Goal: Task Accomplishment & Management: Manage account settings

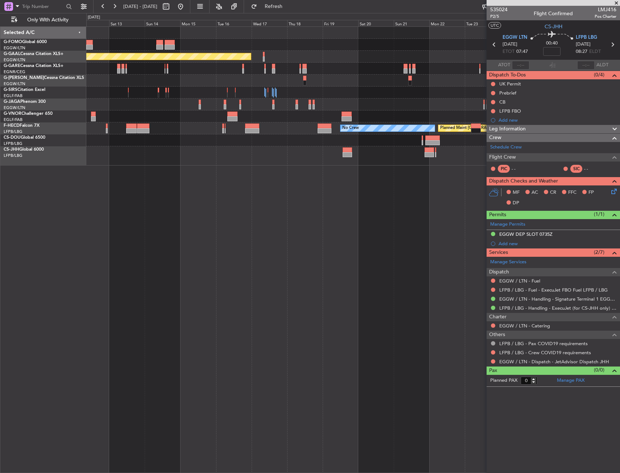
click at [303, 257] on div "Planned Maint Dusseldorf Planned Maint [GEOGRAPHIC_DATA] ([GEOGRAPHIC_DATA]) No…" at bounding box center [352, 249] width 533 height 447
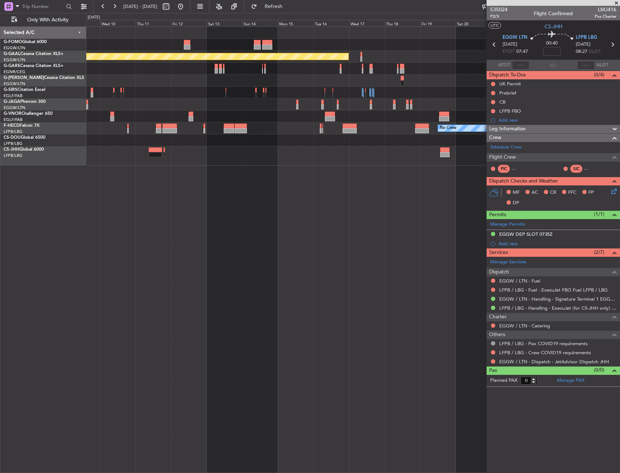
click at [356, 242] on div "Planned Maint Dusseldorf Planned Maint [GEOGRAPHIC_DATA] ([GEOGRAPHIC_DATA]) No…" at bounding box center [352, 249] width 533 height 447
click at [374, 241] on div "Planned Maint Dusseldorf Planned Maint [GEOGRAPHIC_DATA] ([GEOGRAPHIC_DATA]) No…" at bounding box center [352, 249] width 533 height 447
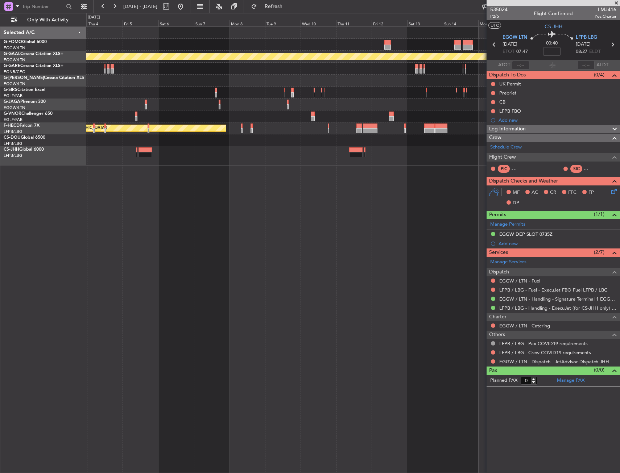
click at [381, 243] on div "Planned Maint Dusseldorf Planned Maint [GEOGRAPHIC_DATA] ([GEOGRAPHIC_DATA]) Pl…" at bounding box center [352, 249] width 533 height 447
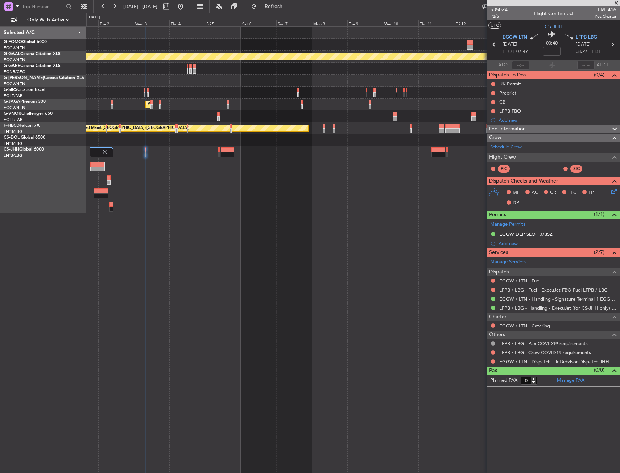
click at [338, 244] on div "Planned Maint Dusseldorf Planned Maint [GEOGRAPHIC_DATA] ([GEOGRAPHIC_DATA]) Pl…" at bounding box center [352, 249] width 533 height 447
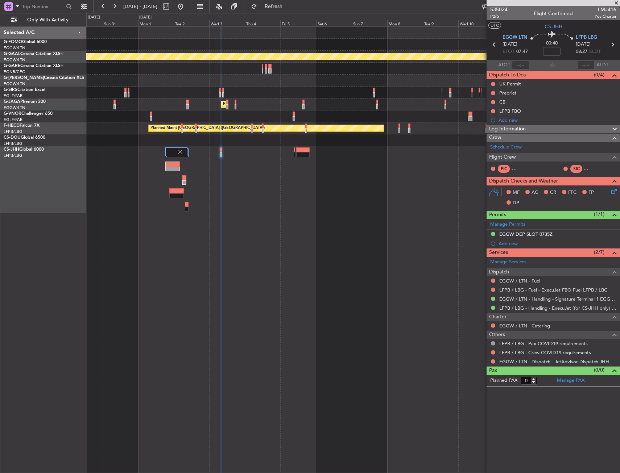
click at [256, 256] on div "Planned Maint Dusseldorf Planned Maint [GEOGRAPHIC_DATA] ([GEOGRAPHIC_DATA]) Pl…" at bounding box center [352, 249] width 533 height 447
click at [364, 231] on div "Planned Maint Dusseldorf Planned Maint [GEOGRAPHIC_DATA] ([GEOGRAPHIC_DATA]) Pl…" at bounding box center [352, 249] width 533 height 447
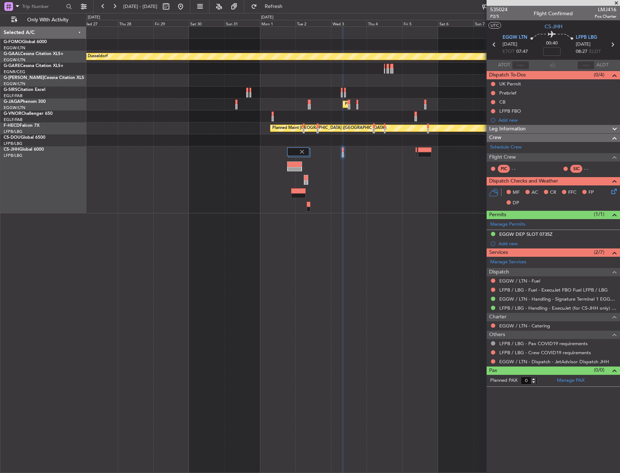
click at [345, 194] on div "Planned Maint Dusseldorf Planned Maint [GEOGRAPHIC_DATA] ([GEOGRAPHIC_DATA]) No…" at bounding box center [352, 249] width 533 height 447
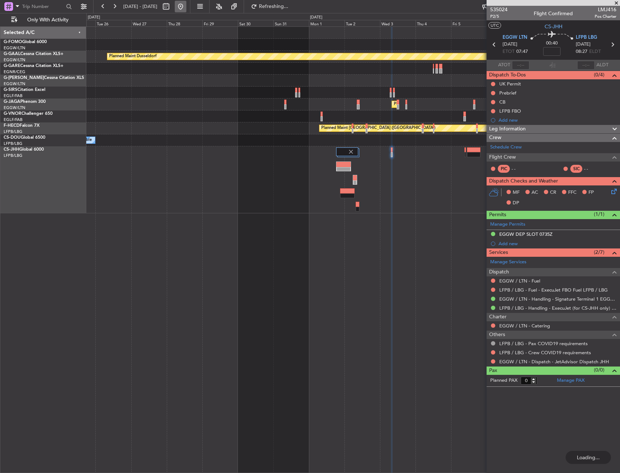
click at [186, 5] on button at bounding box center [181, 7] width 12 height 12
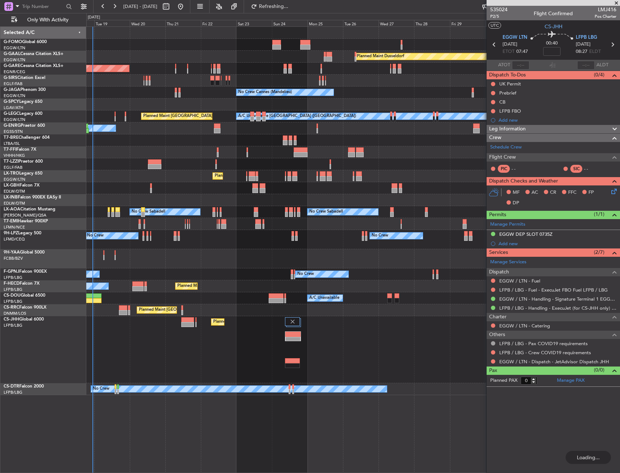
click at [99, 265] on div "Planned Maint Windsor Locks ([PERSON_NAME] Intl) Planned [GEOGRAPHIC_DATA] Unpl…" at bounding box center [352, 249] width 533 height 447
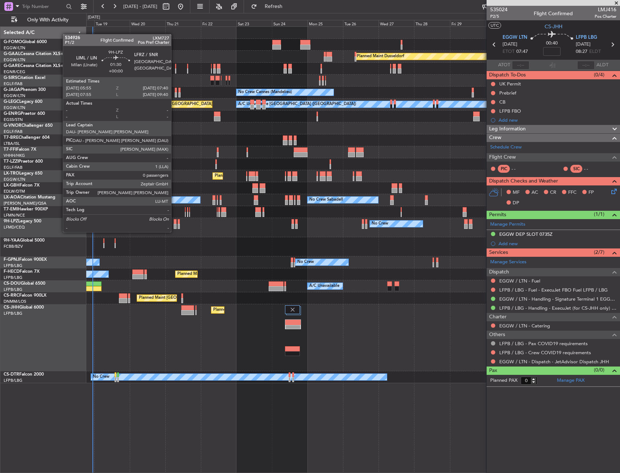
click at [174, 225] on div at bounding box center [175, 226] width 3 height 5
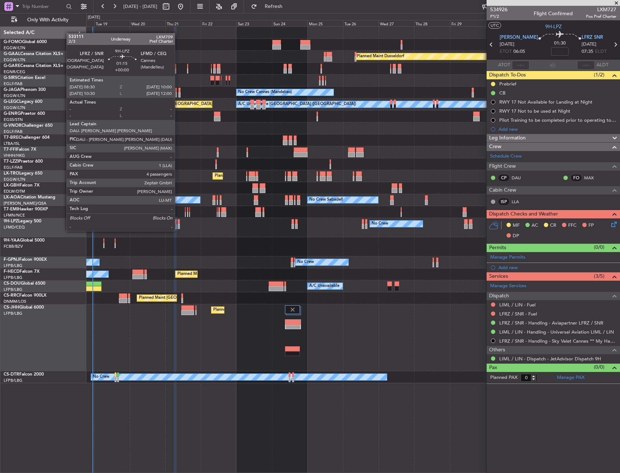
click at [178, 224] on div at bounding box center [179, 226] width 3 height 5
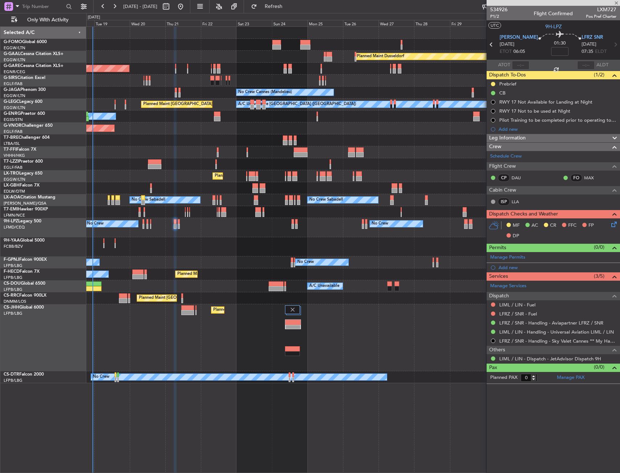
type input "4"
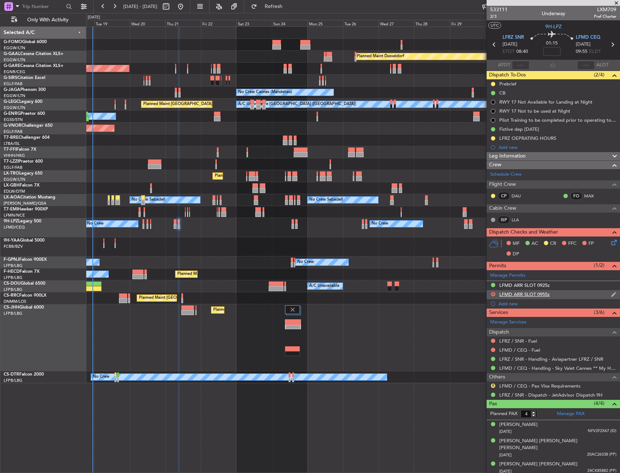
click at [574, 293] on div "D LFMD ARR SLOT 0955z" at bounding box center [552, 294] width 133 height 9
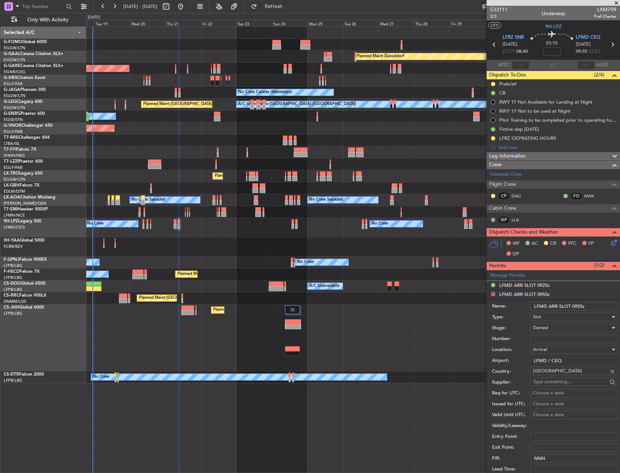
drag, startPoint x: 581, startPoint y: 305, endPoint x: 572, endPoint y: 306, distance: 9.4
click at [572, 306] on input "LFMD ARR SLOT 0955z" at bounding box center [574, 306] width 88 height 9
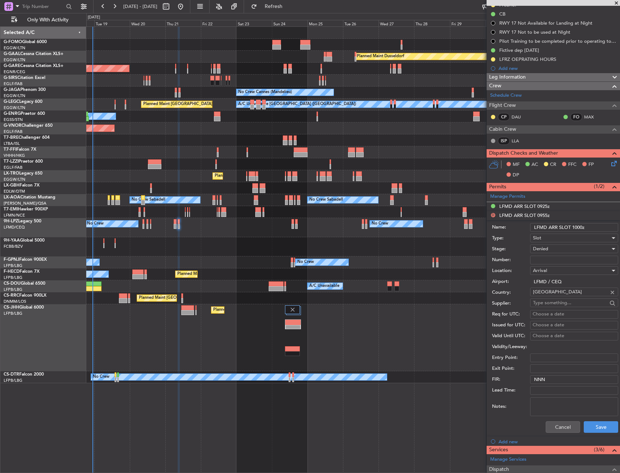
scroll to position [181, 0]
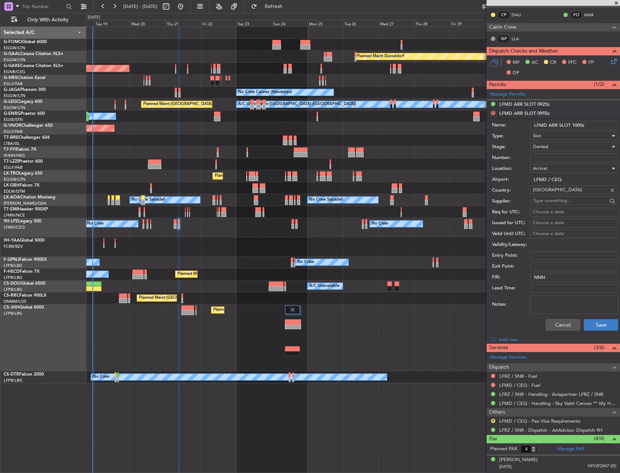
type input "LFMD ARR SLOT 1000z"
click at [594, 323] on button "Save" at bounding box center [600, 325] width 34 height 12
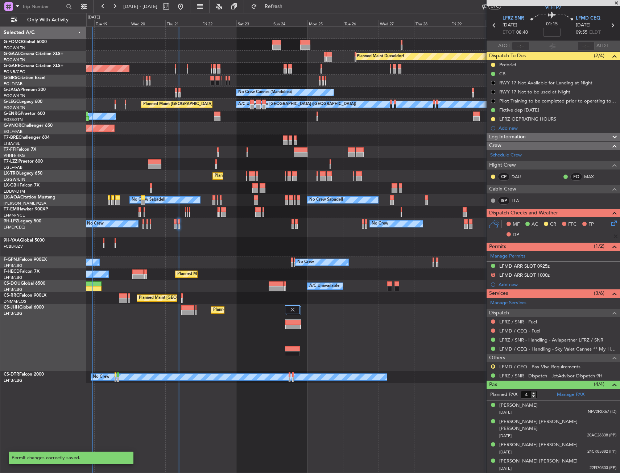
scroll to position [12, 0]
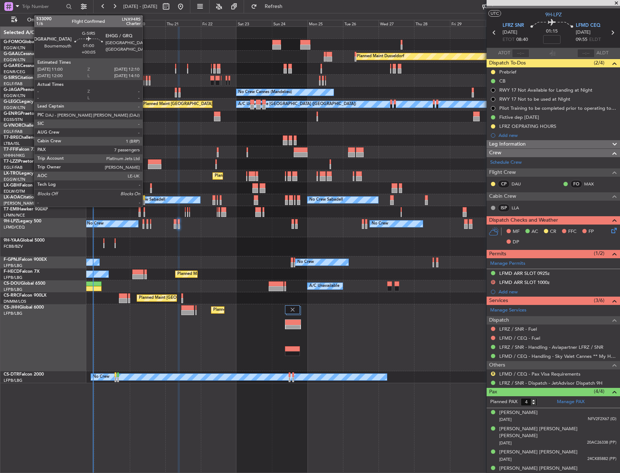
click at [146, 79] on div at bounding box center [147, 78] width 2 height 5
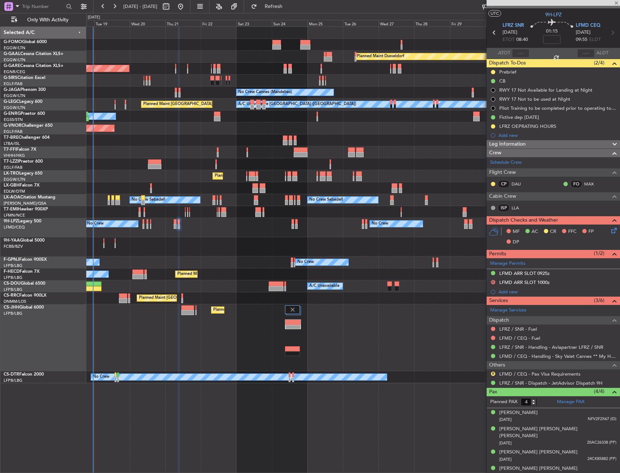
type input "+00:05"
type input "7"
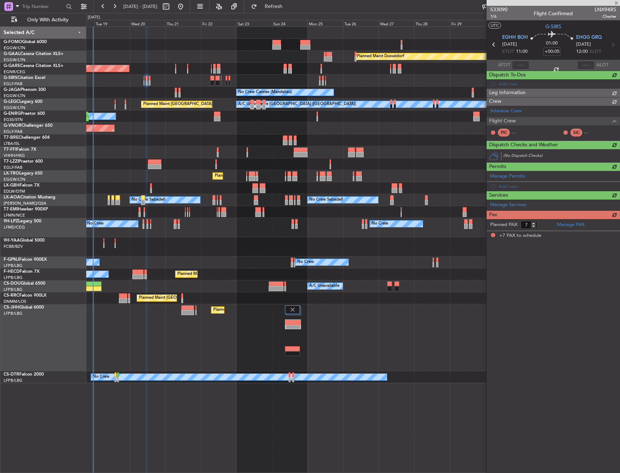
scroll to position [0, 0]
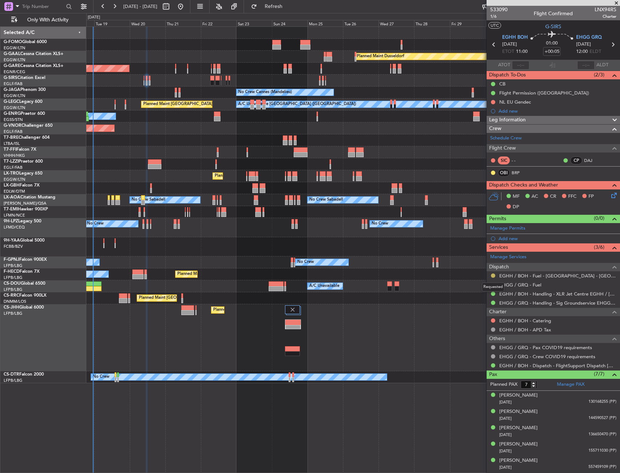
click at [492, 277] on button at bounding box center [493, 276] width 4 height 4
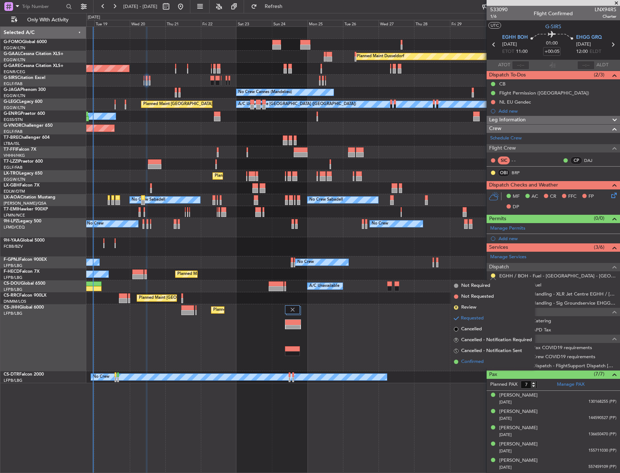
click at [470, 359] on span "Confirmed" at bounding box center [472, 361] width 22 height 7
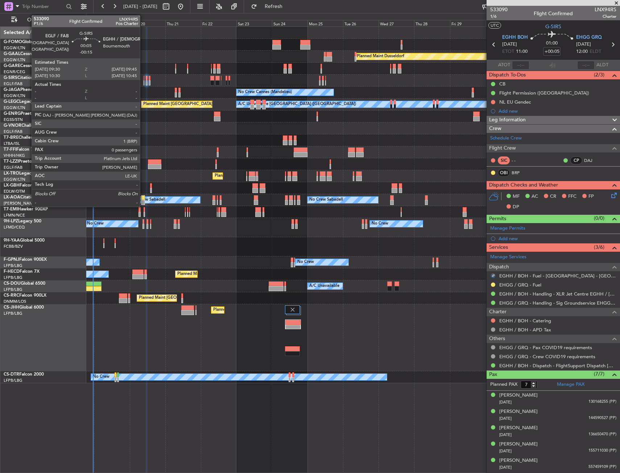
click at [144, 82] on div at bounding box center [144, 82] width 1 height 5
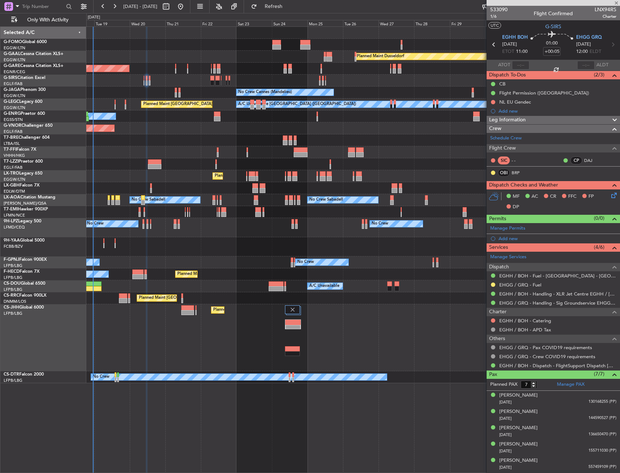
type input "-00:15"
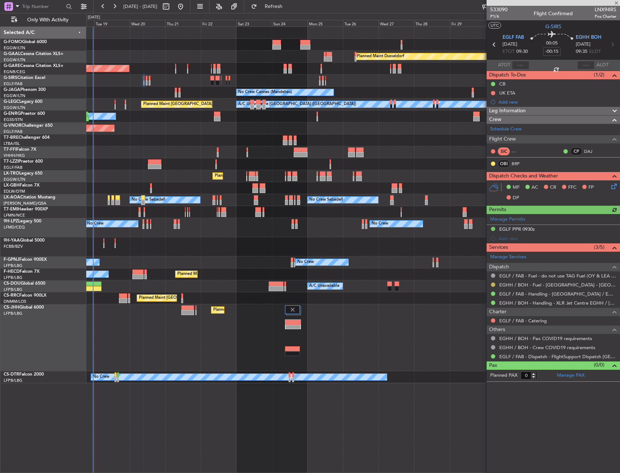
click at [493, 284] on button at bounding box center [493, 285] width 4 height 4
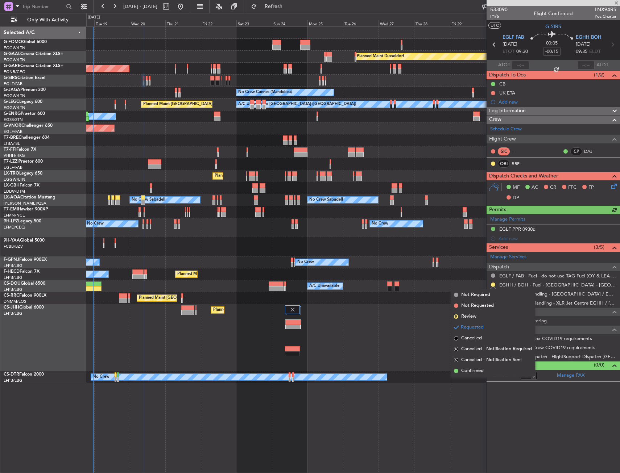
drag, startPoint x: 470, startPoint y: 369, endPoint x: 475, endPoint y: 365, distance: 5.7
click at [471, 369] on span "Confirmed" at bounding box center [472, 370] width 22 height 7
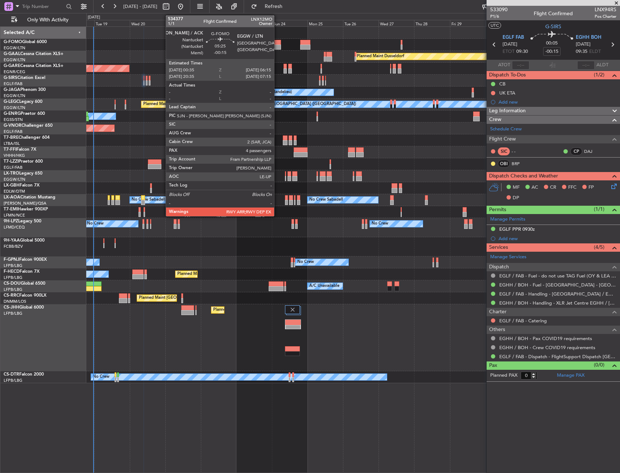
click at [277, 42] on div at bounding box center [276, 42] width 9 height 5
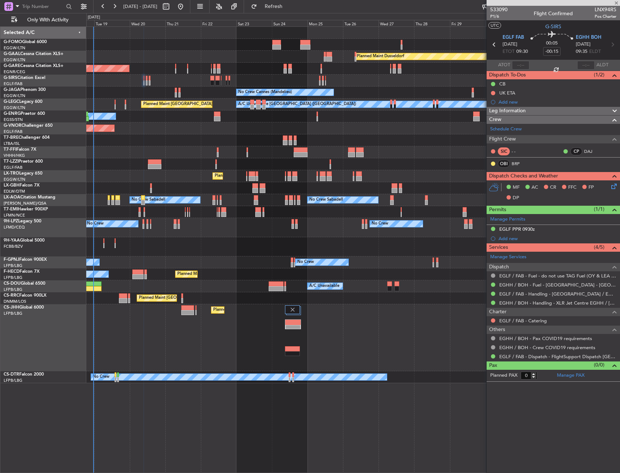
type input "4"
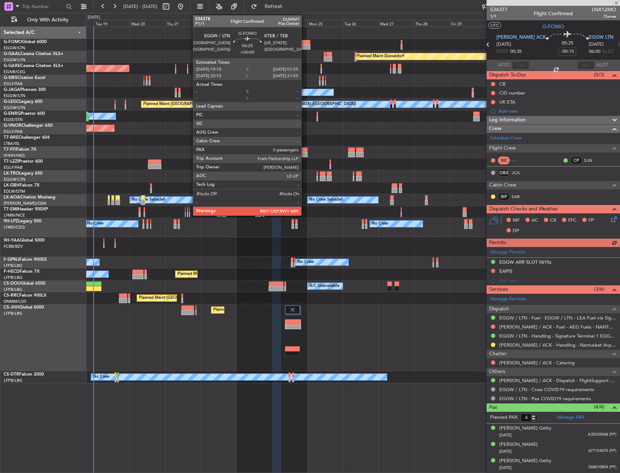
click at [304, 43] on div at bounding box center [305, 42] width 10 height 5
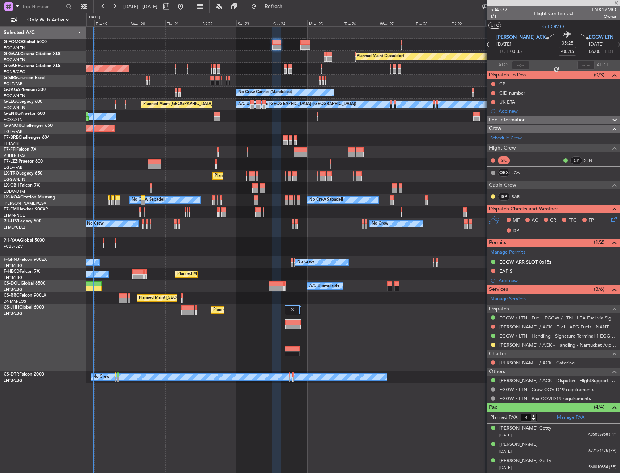
type input "0"
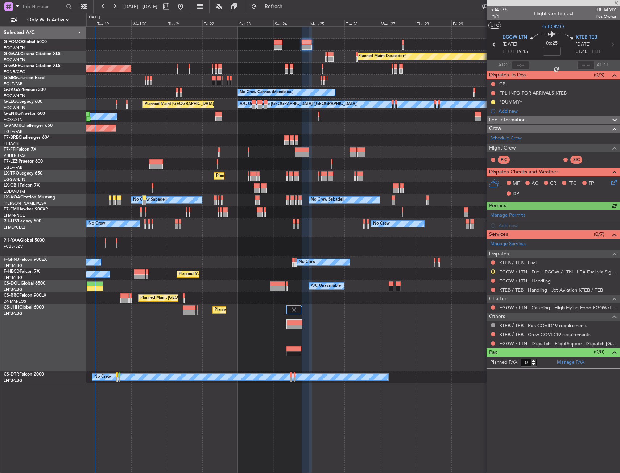
click at [383, 266] on div "Planned Maint Windsor Locks ([PERSON_NAME] Intl) Planned [GEOGRAPHIC_DATA] Unpl…" at bounding box center [352, 205] width 533 height 357
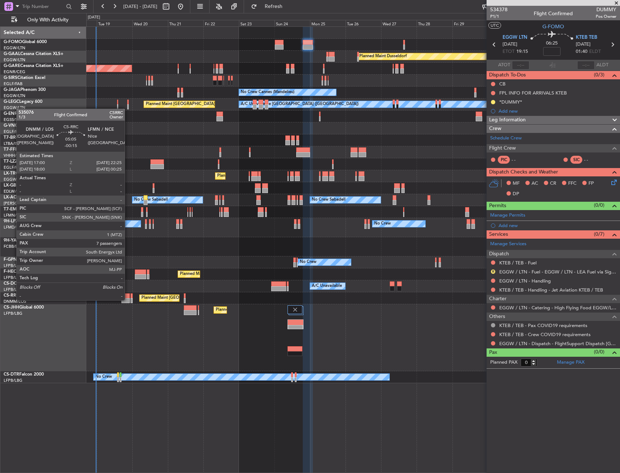
click at [128, 300] on div at bounding box center [125, 300] width 8 height 5
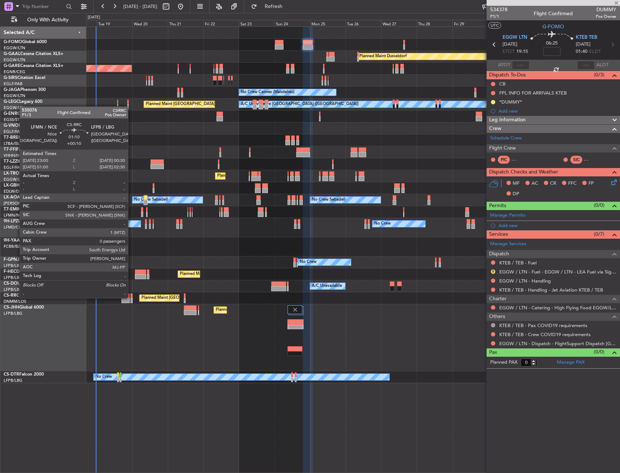
type input "-00:15"
type input "7"
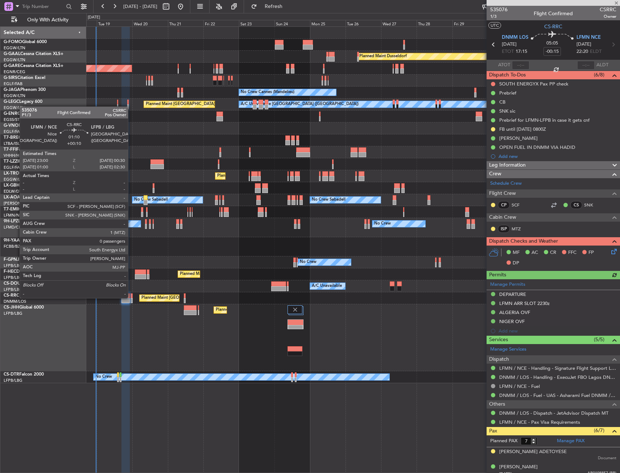
click at [131, 298] on div at bounding box center [131, 296] width 3 height 5
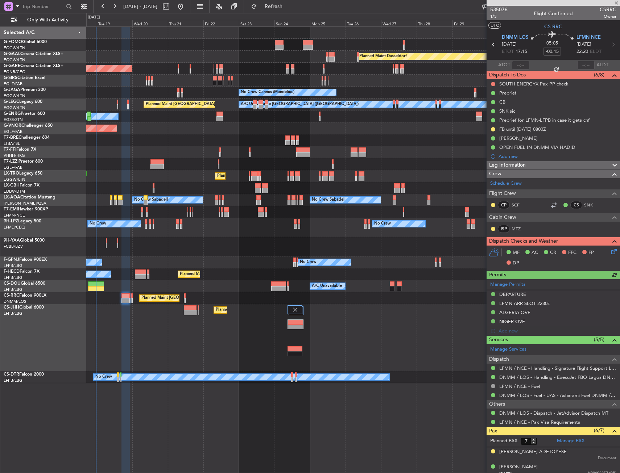
type input "+00:10"
type input "0"
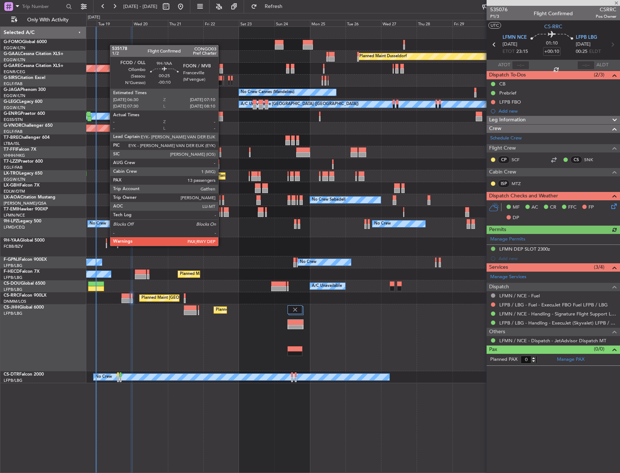
click at [106, 245] on div at bounding box center [106, 245] width 1 height 5
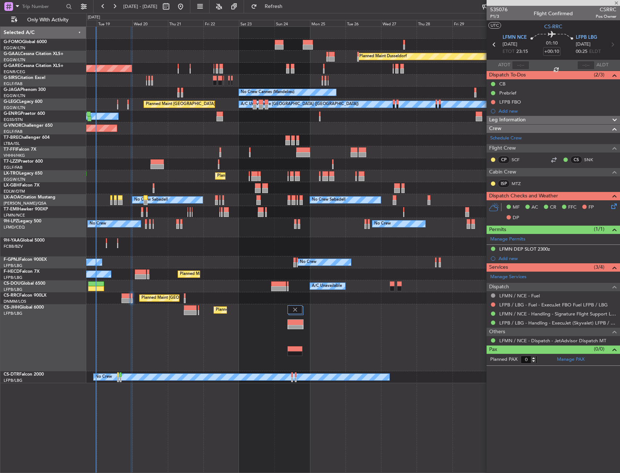
type input "-00:10"
type input "13"
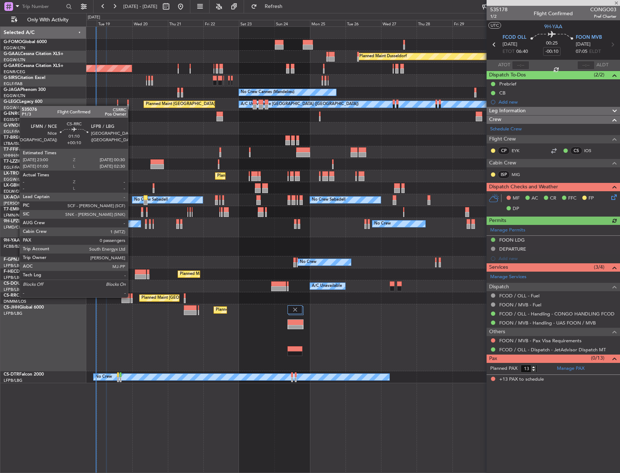
click at [131, 297] on div at bounding box center [131, 296] width 3 height 5
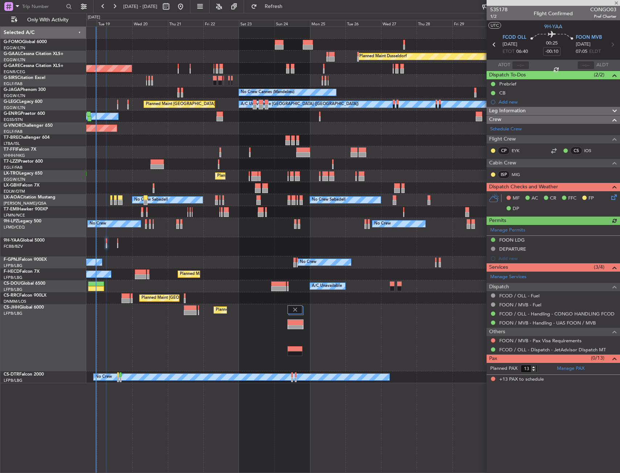
type input "+00:10"
type input "0"
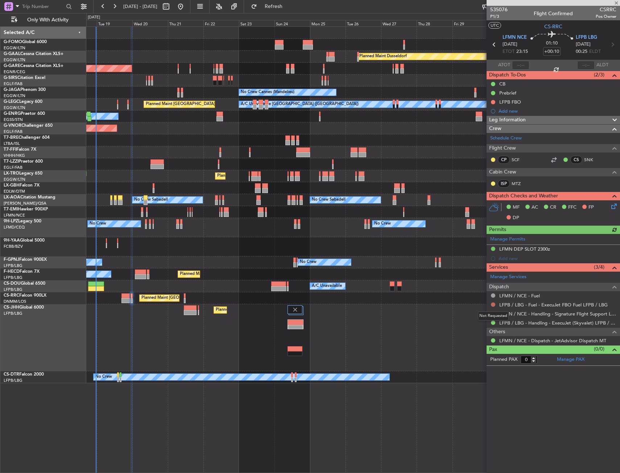
click at [493, 304] on button at bounding box center [493, 305] width 4 height 4
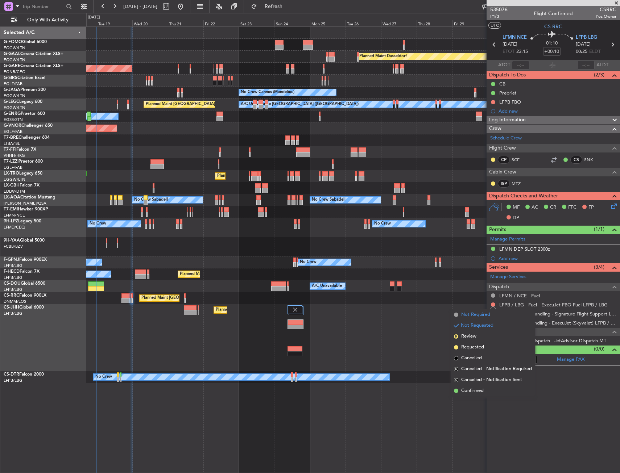
click at [477, 315] on span "Not Required" at bounding box center [475, 314] width 29 height 7
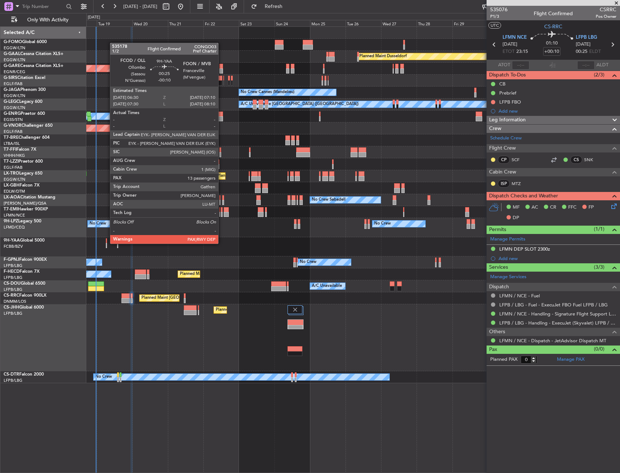
click at [106, 243] on div at bounding box center [106, 245] width 1 height 5
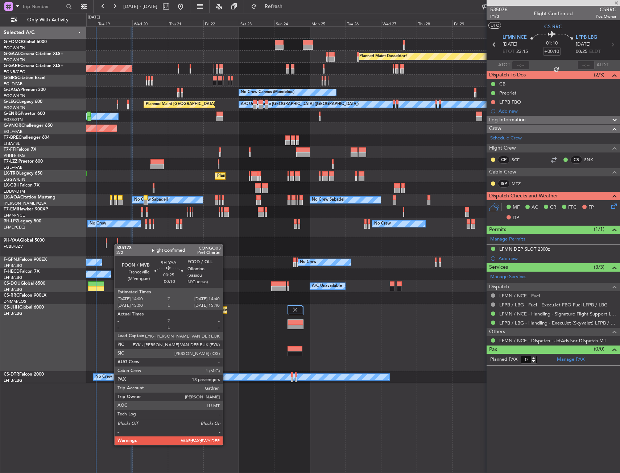
type input "-00:10"
type input "13"
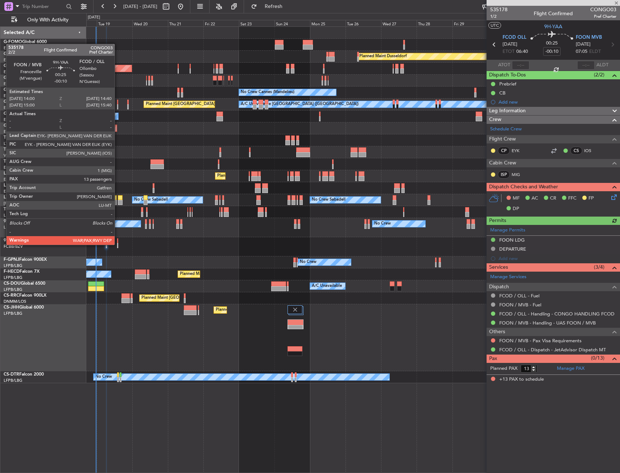
click at [118, 244] on div at bounding box center [117, 245] width 1 height 5
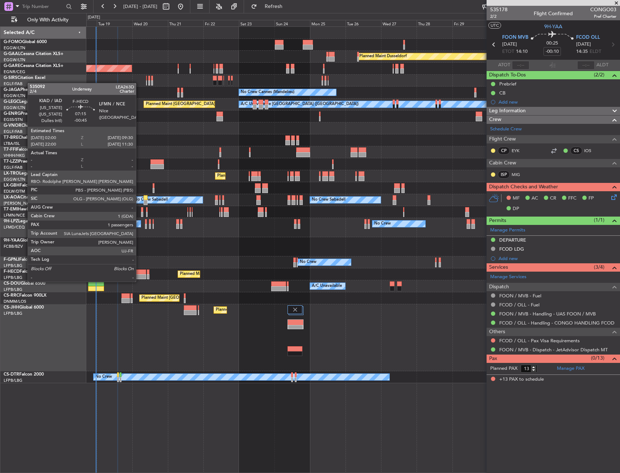
click at [139, 275] on div at bounding box center [140, 276] width 11 height 5
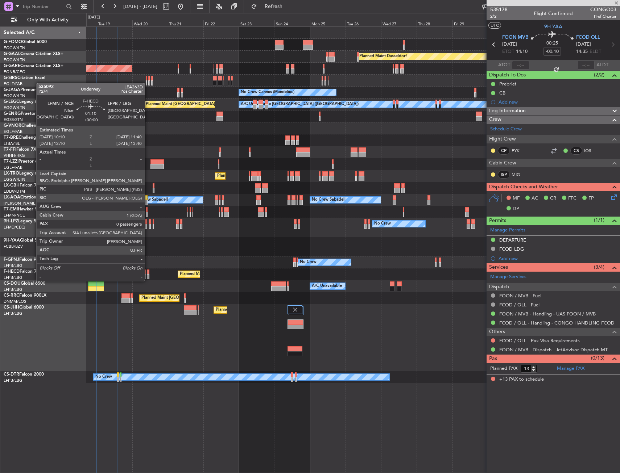
type input "-00:45"
type input "1"
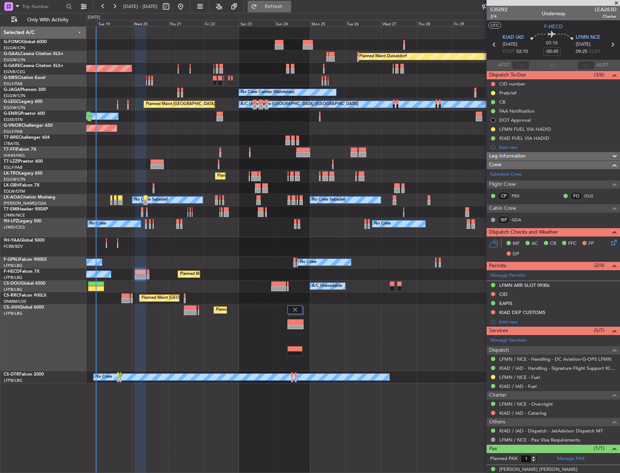
click at [289, 8] on span "Refresh" at bounding box center [273, 6] width 30 height 5
click at [492, 377] on button at bounding box center [493, 377] width 4 height 4
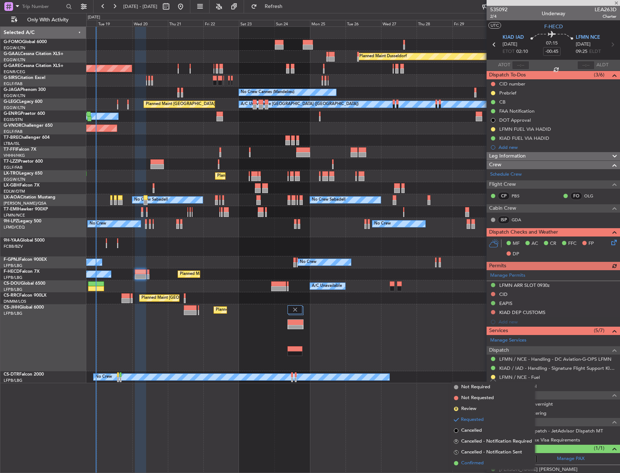
click at [468, 463] on span "Confirmed" at bounding box center [472, 463] width 22 height 7
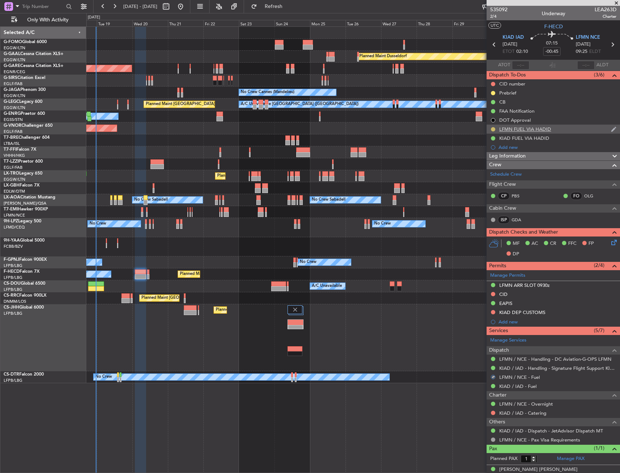
click at [493, 128] on button at bounding box center [493, 129] width 4 height 4
click at [483, 161] on li "Completed" at bounding box center [493, 161] width 39 height 11
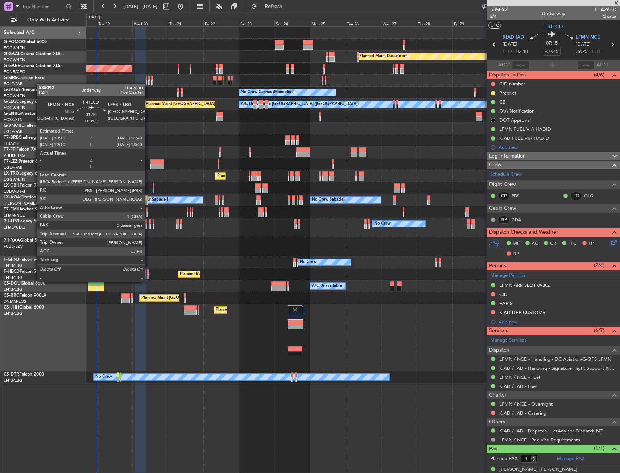
click at [148, 275] on div at bounding box center [148, 276] width 3 height 5
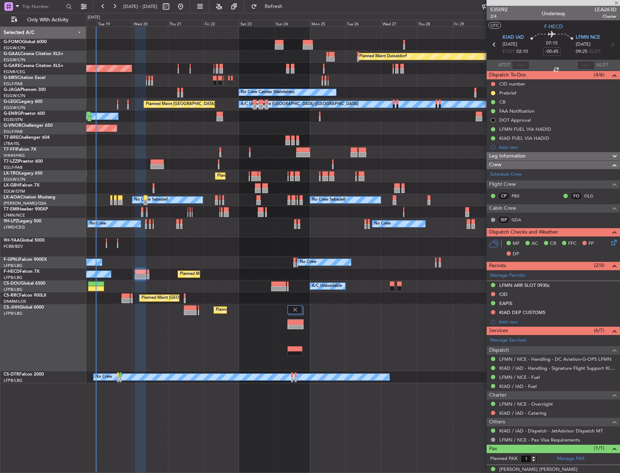
type input "0"
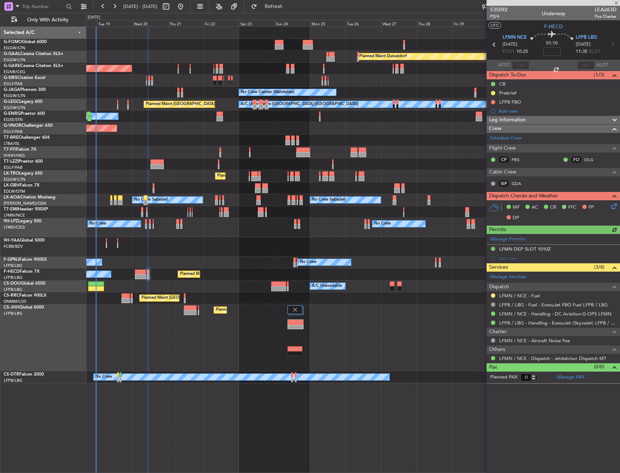
drag, startPoint x: 494, startPoint y: 295, endPoint x: 486, endPoint y: 313, distance: 20.5
click at [493, 295] on button at bounding box center [493, 296] width 4 height 4
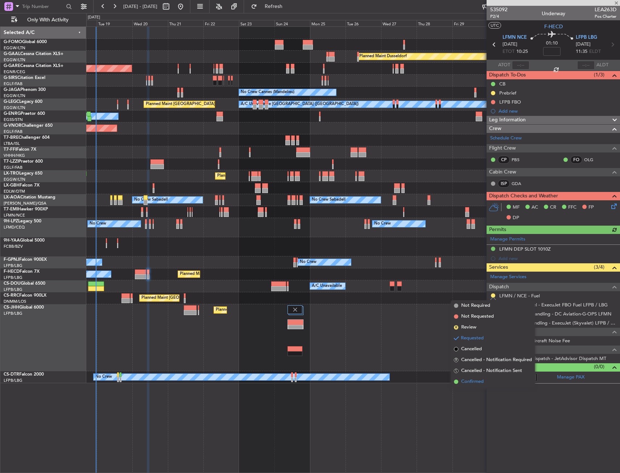
click at [473, 379] on span "Confirmed" at bounding box center [472, 381] width 22 height 7
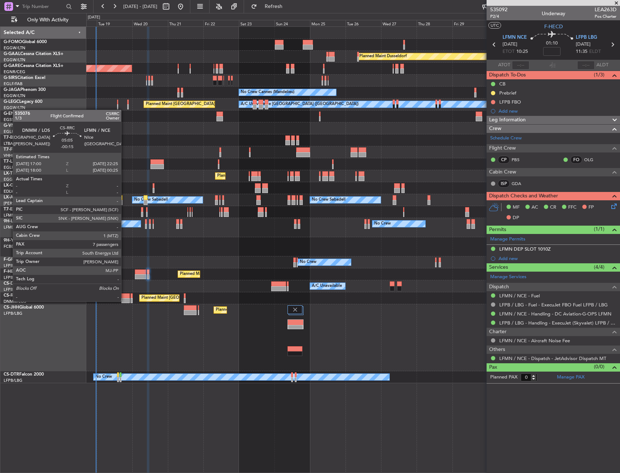
click at [124, 301] on div at bounding box center [125, 300] width 8 height 5
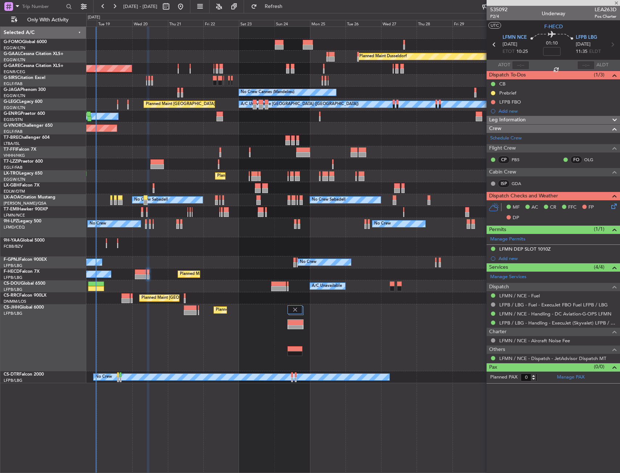
type input "-00:15"
type input "7"
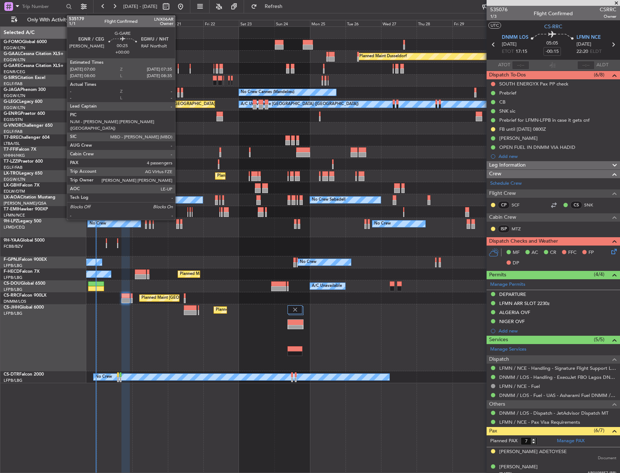
click at [178, 69] on div at bounding box center [178, 70] width 1 height 5
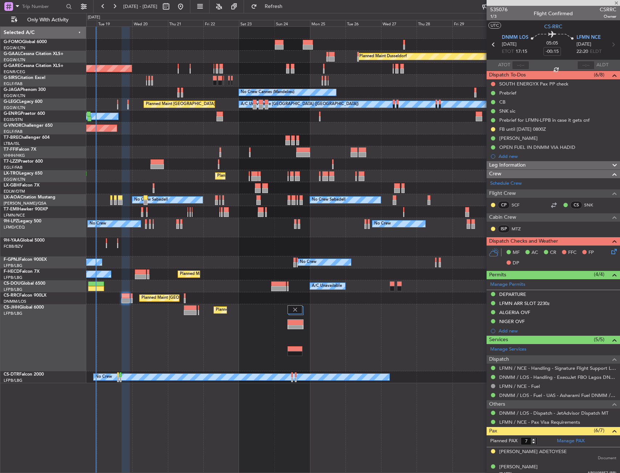
type input "4"
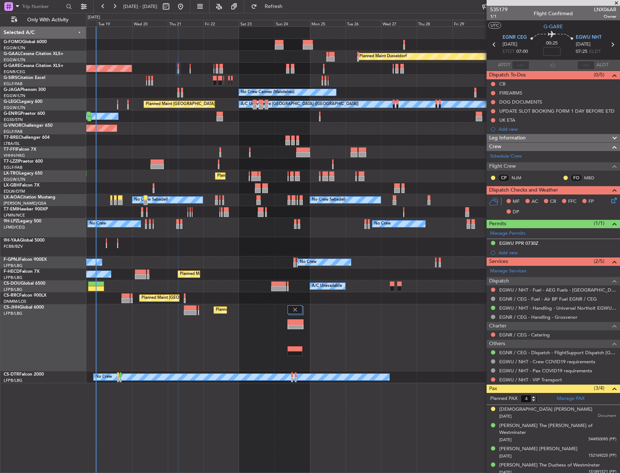
click at [191, 69] on div "Unplanned Maint [PERSON_NAME]" at bounding box center [352, 69] width 533 height 12
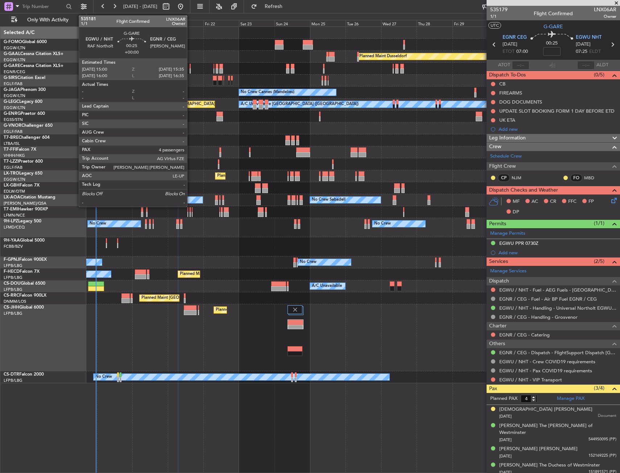
click at [190, 69] on div at bounding box center [190, 70] width 1 height 5
click at [190, 70] on div at bounding box center [190, 70] width 1 height 5
